Goal: Navigation & Orientation: Find specific page/section

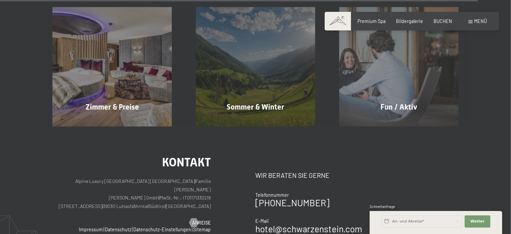
scroll to position [2680, 0]
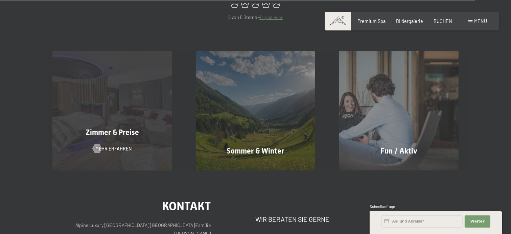
click at [145, 127] on div "Zimmer & Preise Mehr erfahren" at bounding box center [112, 110] width 143 height 119
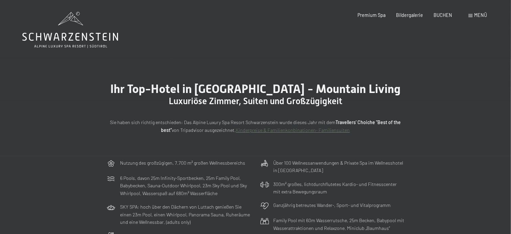
click at [476, 15] on span "Menü" at bounding box center [480, 15] width 13 height 6
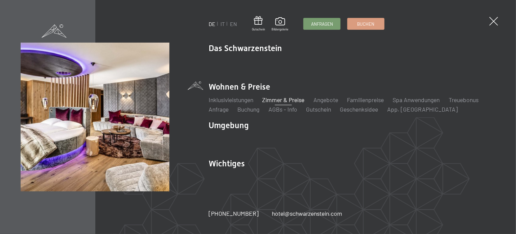
click at [225, 24] on ul "DE IT EN" at bounding box center [223, 23] width 28 height 7
click at [225, 25] on link "IT" at bounding box center [222, 24] width 4 height 6
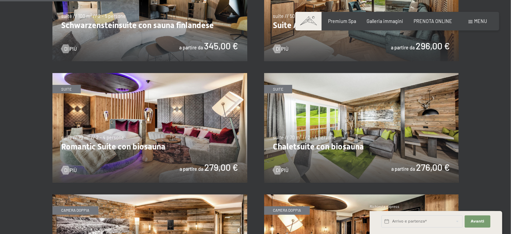
scroll to position [304, 0]
